Goal: Navigation & Orientation: Find specific page/section

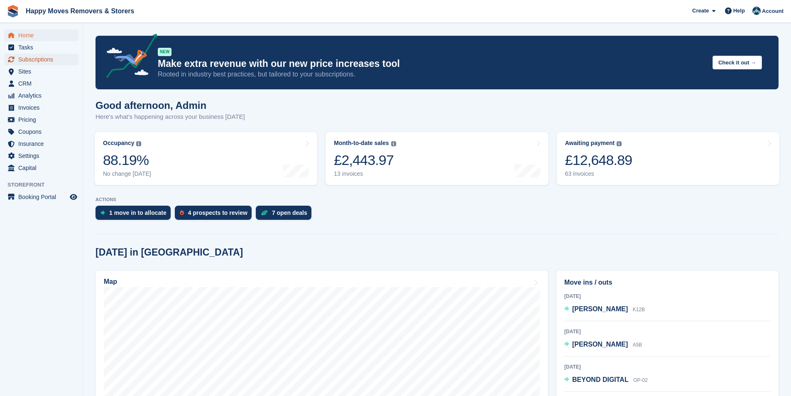
click at [37, 62] on span "Subscriptions" at bounding box center [43, 60] width 50 height 12
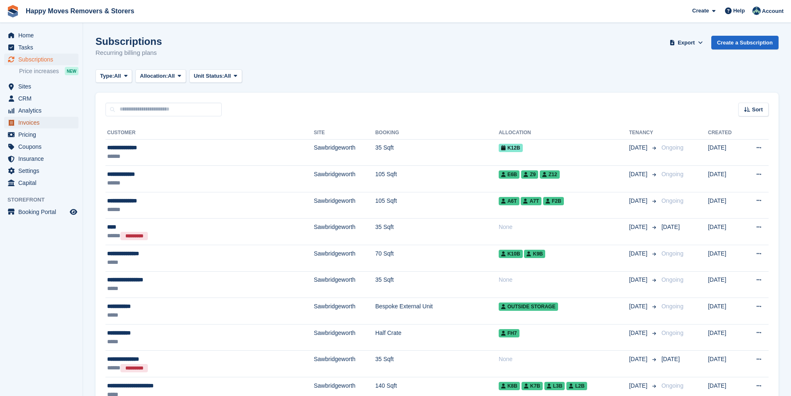
click at [37, 119] on span "Invoices" at bounding box center [43, 123] width 50 height 12
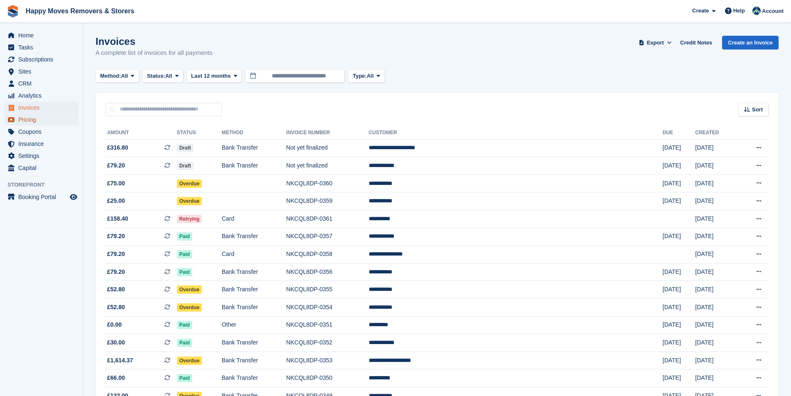
click at [41, 122] on span "Pricing" at bounding box center [43, 120] width 50 height 12
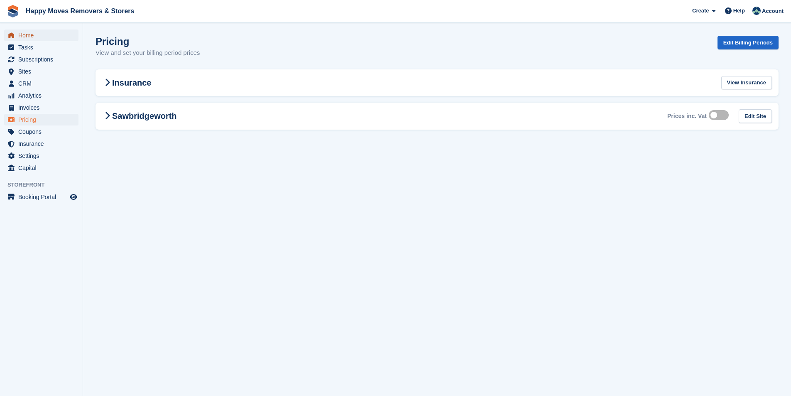
click at [35, 36] on span "Home" at bounding box center [43, 35] width 50 height 12
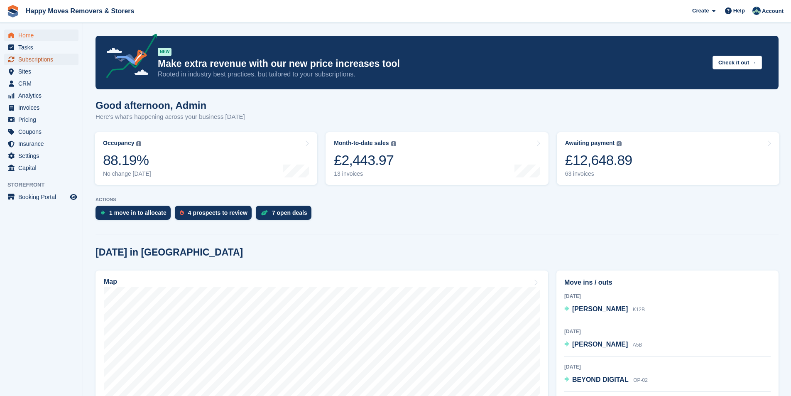
click at [45, 57] on span "Subscriptions" at bounding box center [43, 60] width 50 height 12
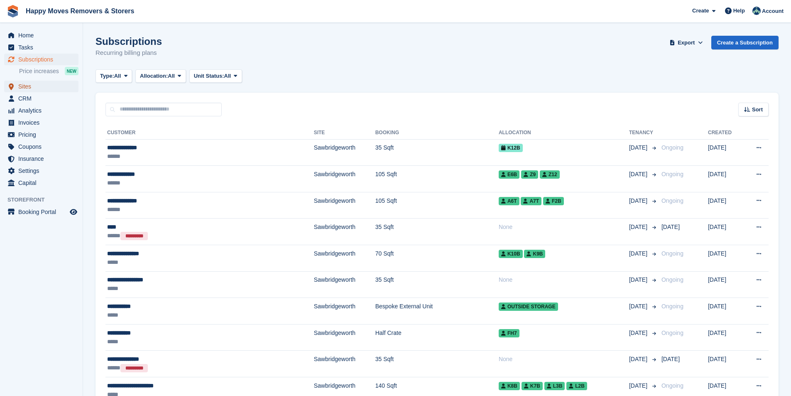
click at [30, 87] on span "Sites" at bounding box center [43, 87] width 50 height 12
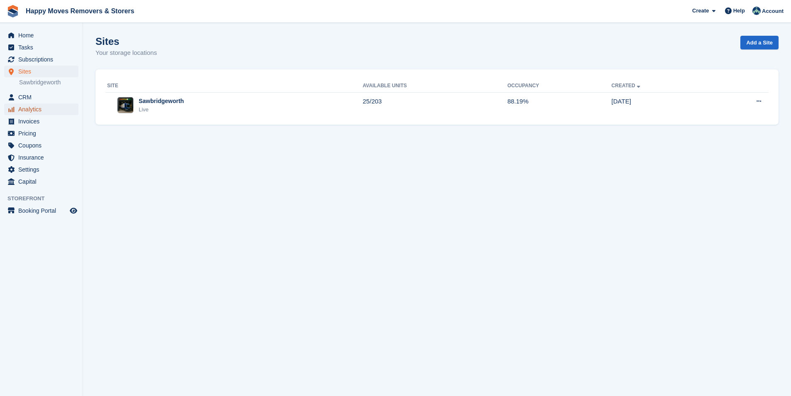
click at [33, 106] on span "Analytics" at bounding box center [43, 109] width 50 height 12
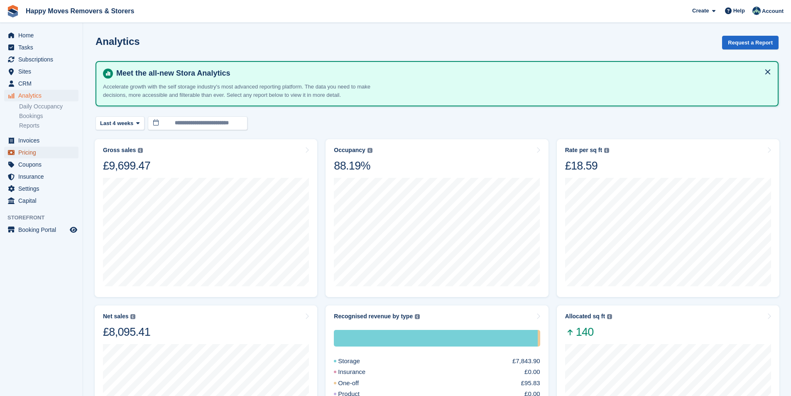
click at [28, 150] on span "Pricing" at bounding box center [43, 153] width 50 height 12
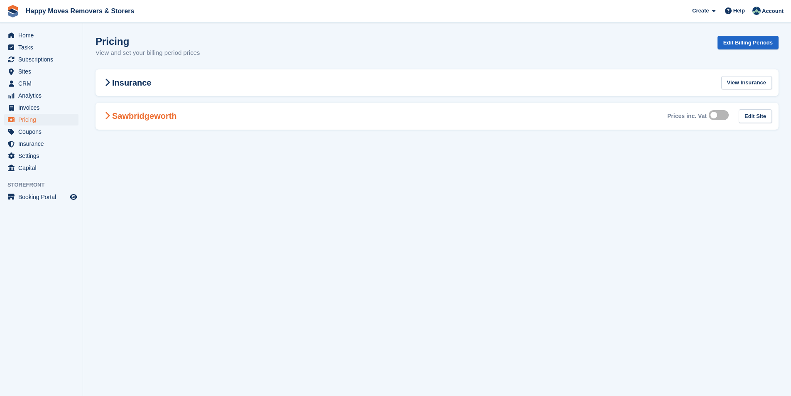
click at [147, 114] on h2 "Sawbridgeworth" at bounding box center [139, 116] width 75 height 10
